Goal: Check status: Verify the current state of an ongoing process or item

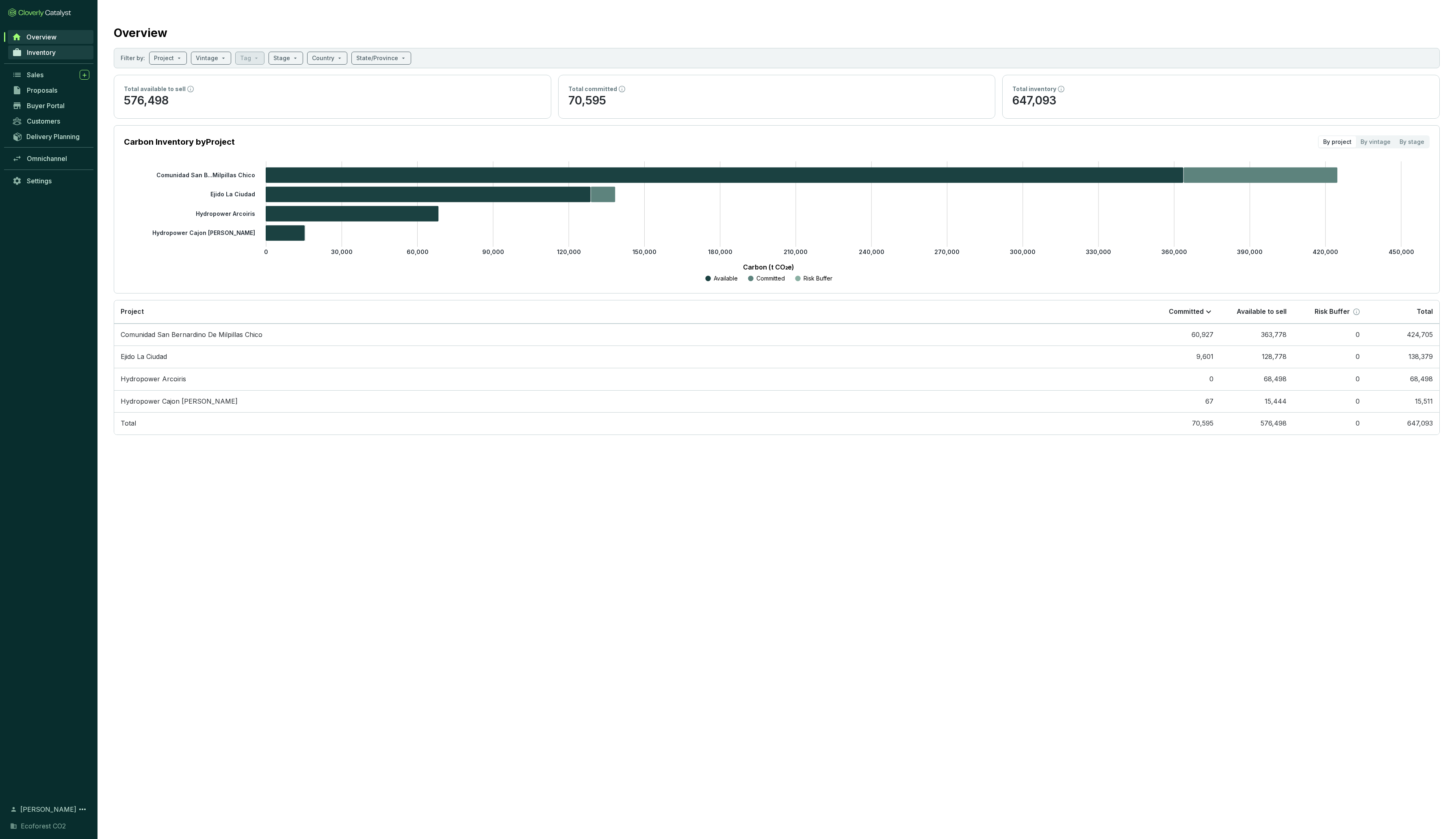
click at [41, 54] on span "Inventory" at bounding box center [41, 53] width 29 height 8
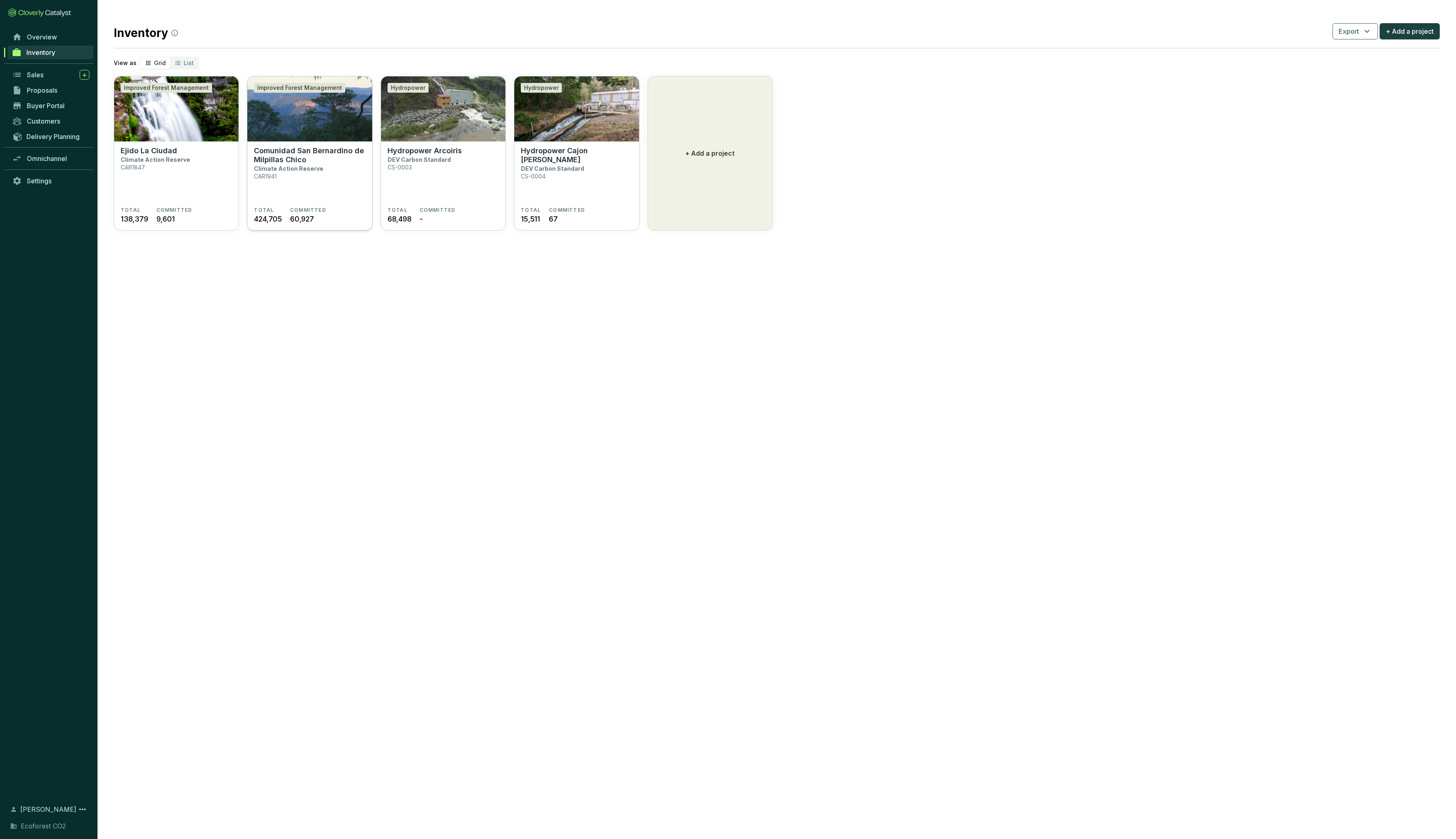
click at [302, 156] on p "Comunidad San Bernardino de Milpillas Chico" at bounding box center [309, 155] width 111 height 18
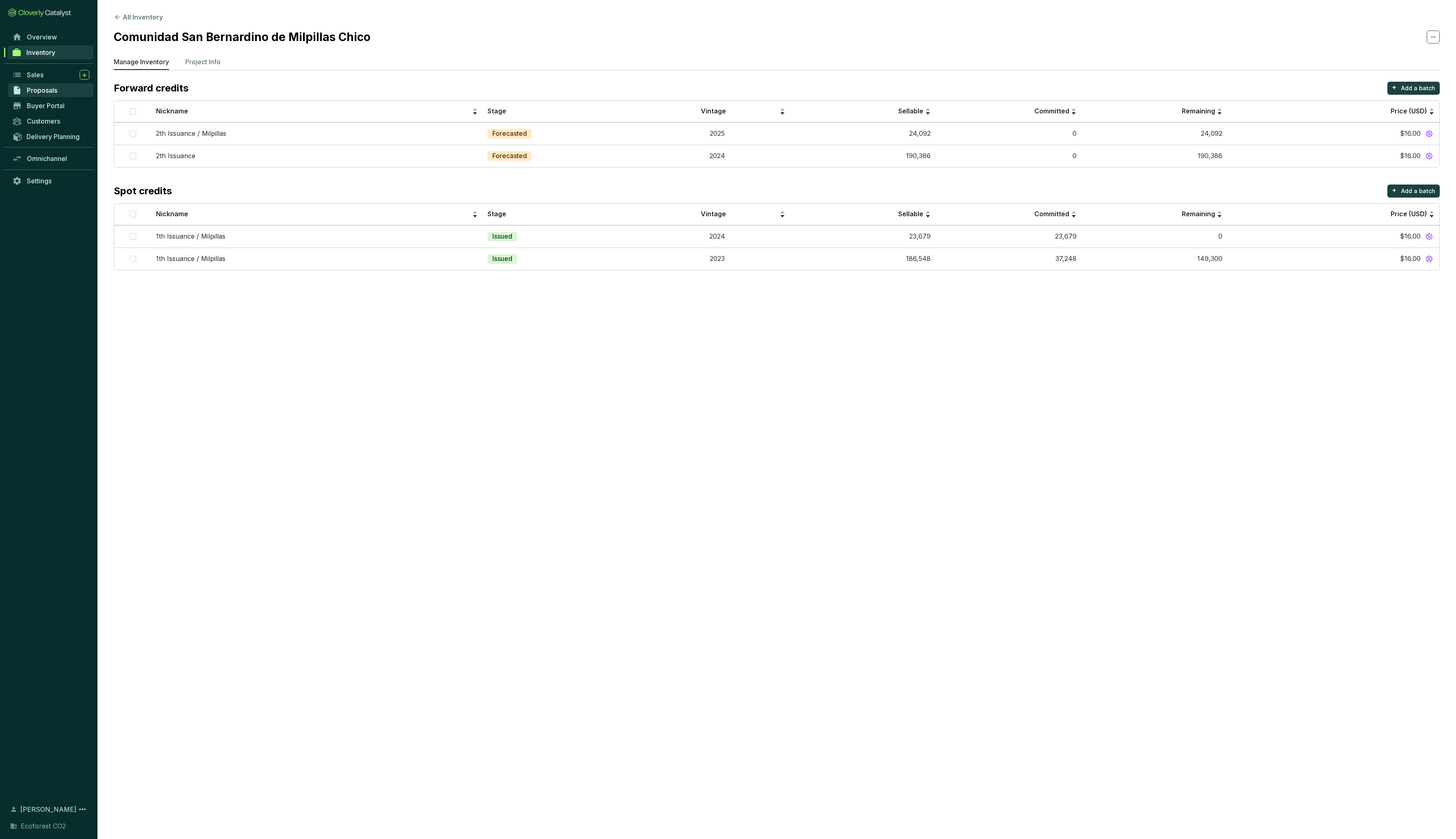
click at [44, 88] on span "Proposals" at bounding box center [42, 90] width 31 height 8
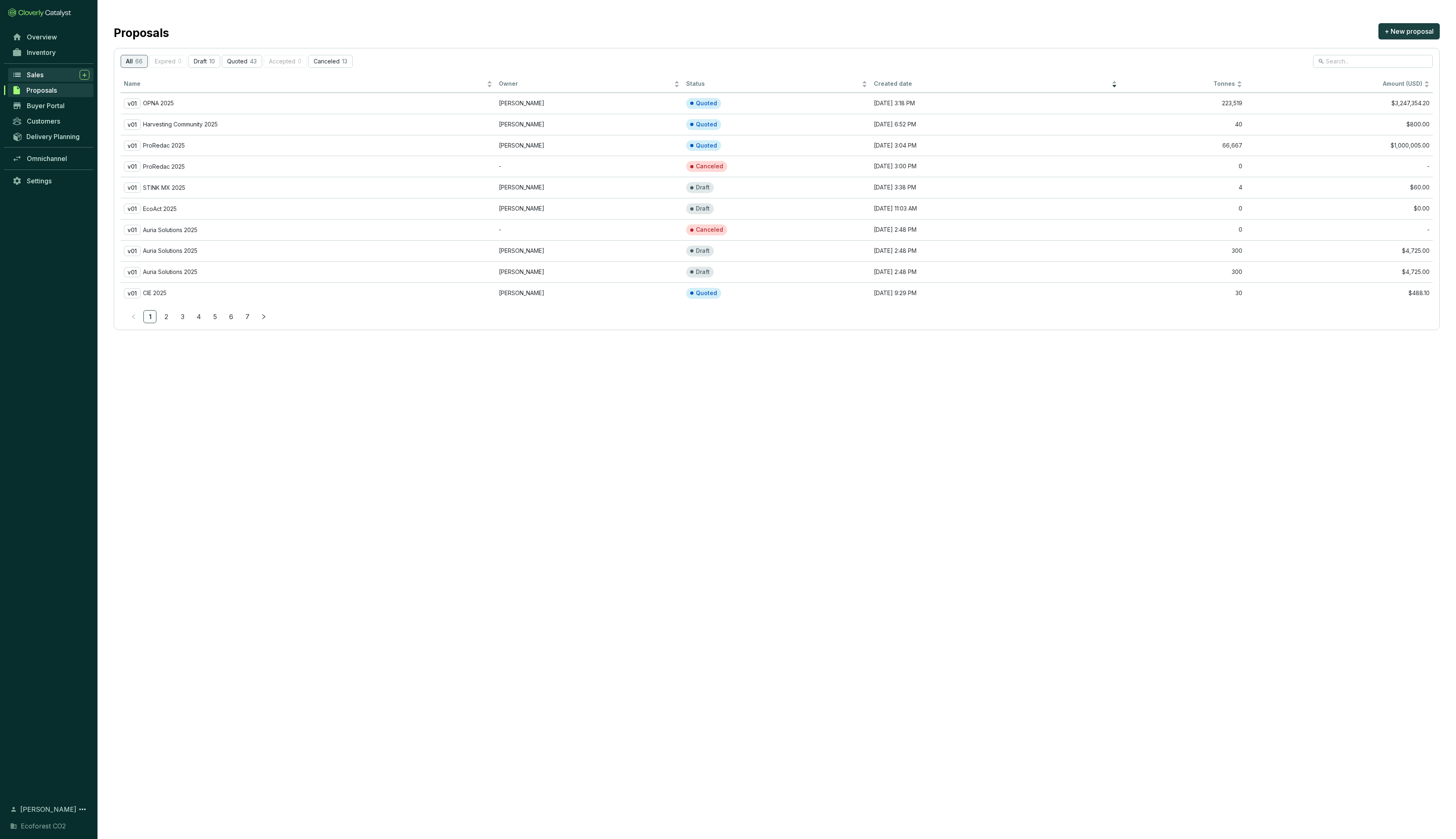
click at [40, 74] on span "Sales" at bounding box center [34, 75] width 16 height 8
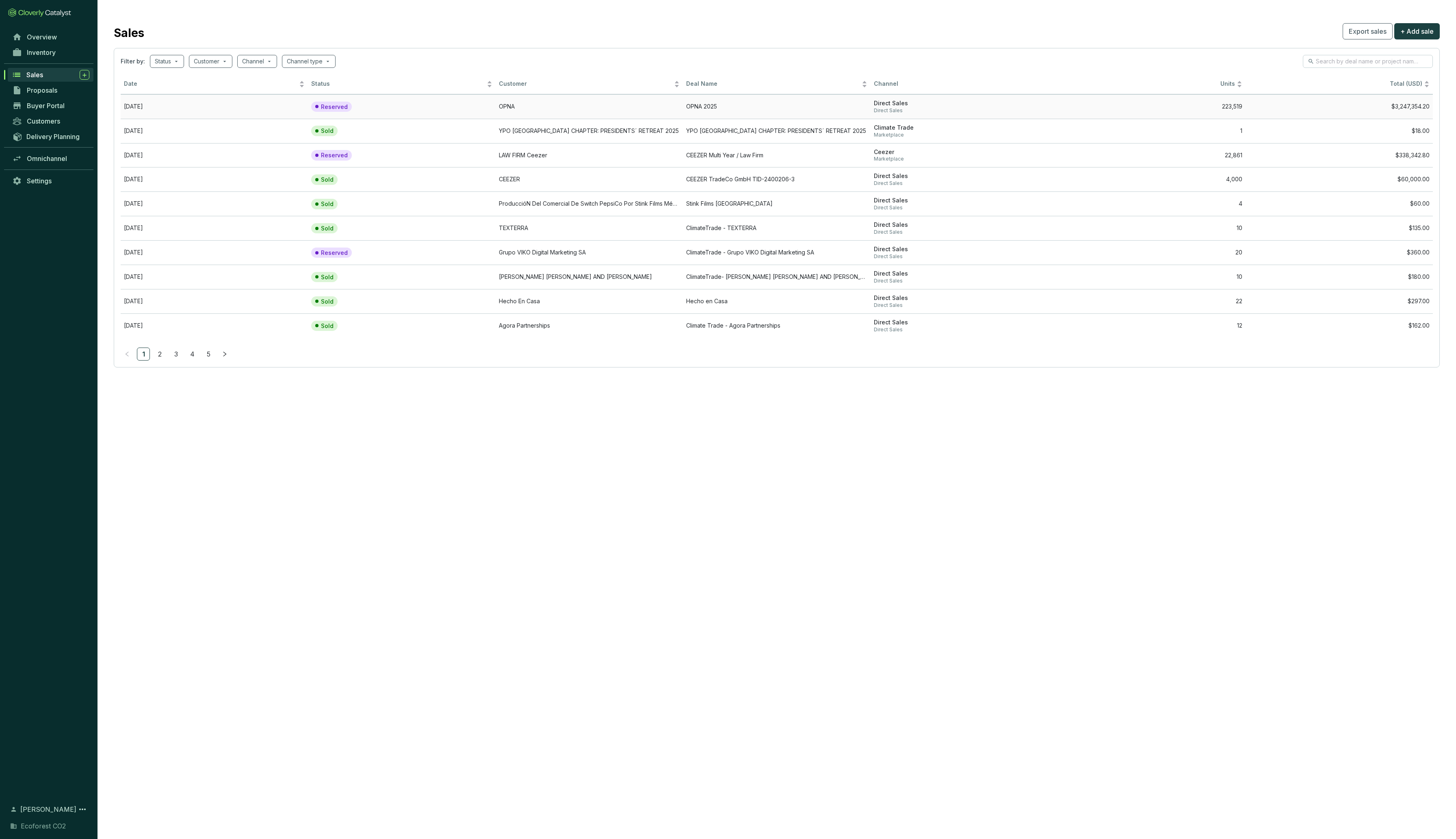
click at [480, 111] on td "Reserved" at bounding box center [401, 106] width 187 height 24
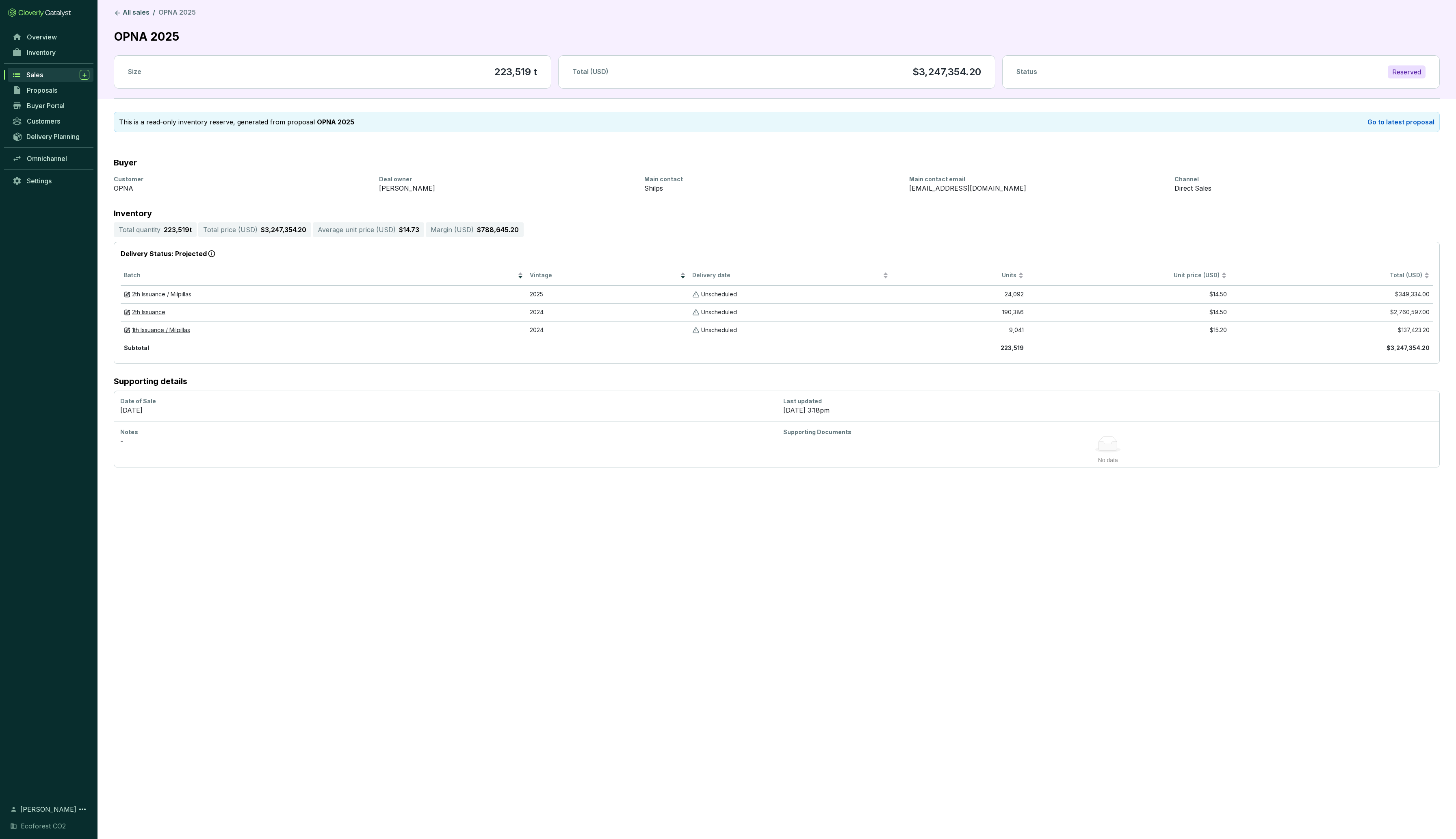
click at [33, 75] on span "Sales" at bounding box center [34, 75] width 16 height 8
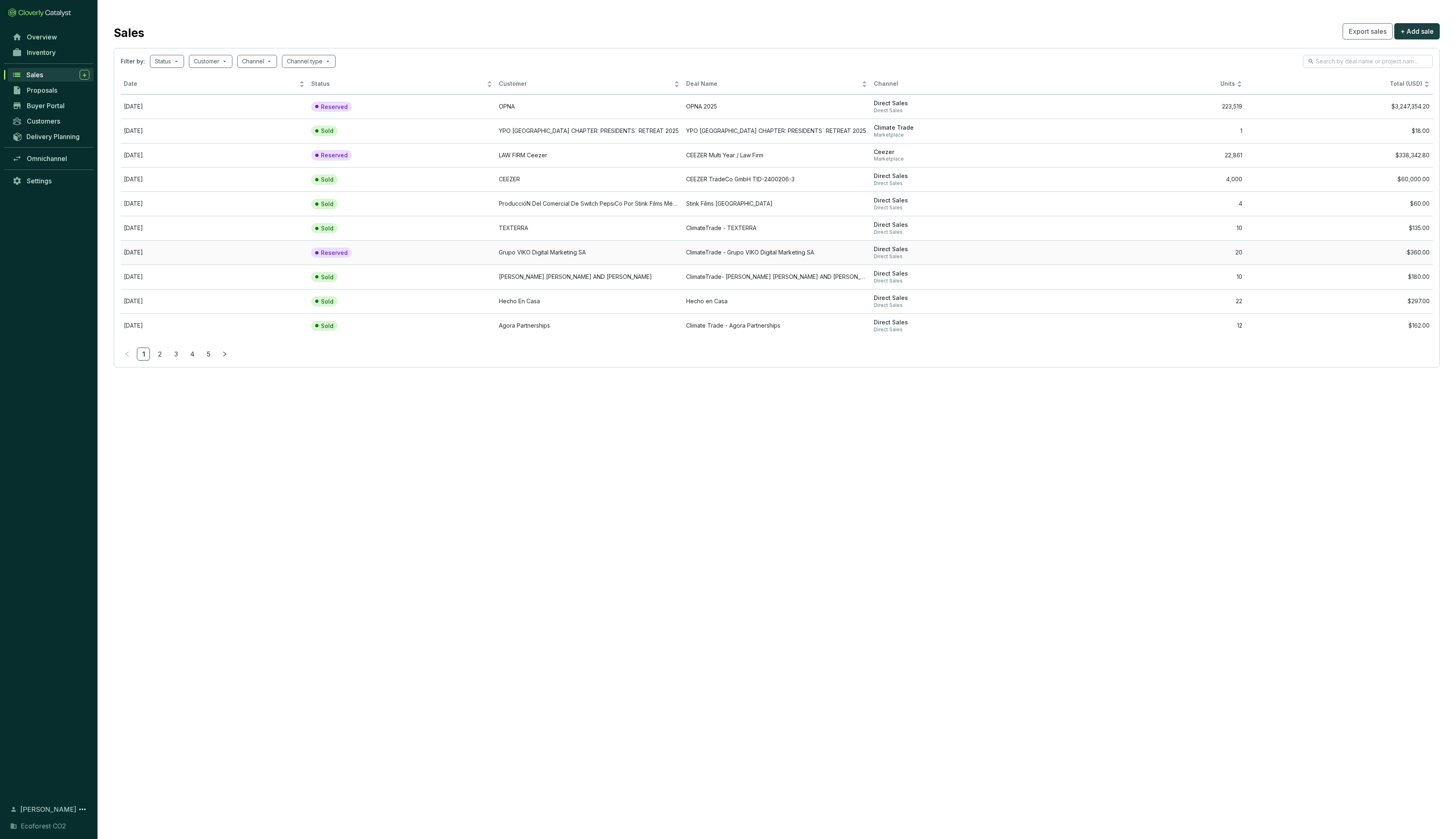
click at [567, 248] on td "Grupo VIKO Digital Marketing SA" at bounding box center [589, 252] width 187 height 24
click at [603, 105] on td "OPNA" at bounding box center [589, 106] width 187 height 24
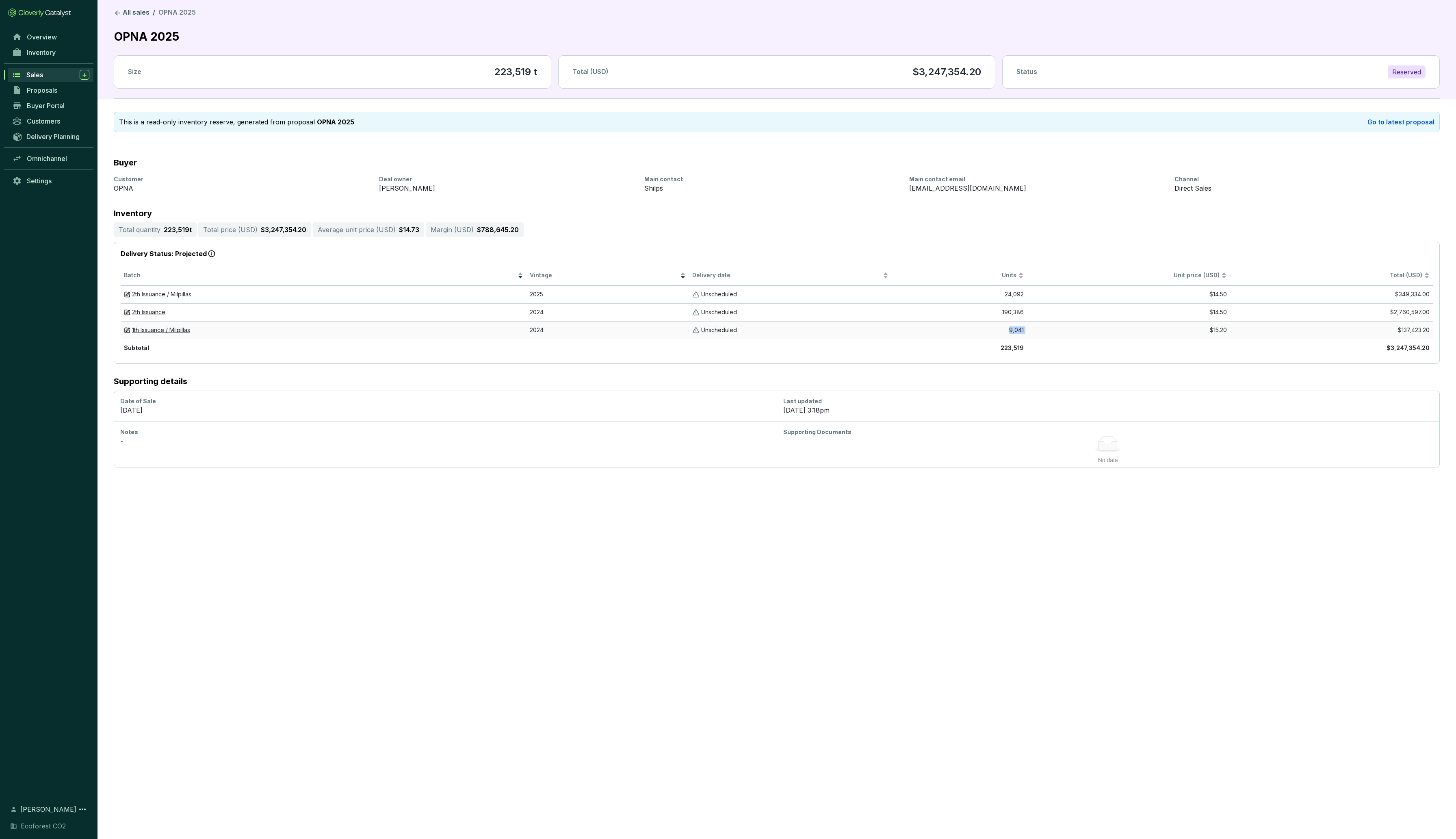
drag, startPoint x: 1007, startPoint y: 331, endPoint x: 1033, endPoint y: 334, distance: 26.2
click at [1033, 334] on tr "1th Issuance / Milpillas 2024 Unscheduled 9,041 $15.20 $137,423.20" at bounding box center [777, 330] width 1312 height 18
copy td "9,041"
